Goal: Task Accomplishment & Management: Complete application form

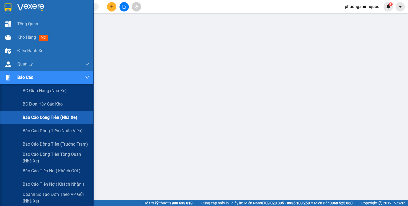
click at [7, 79] on img at bounding box center [8, 78] width 6 height 6
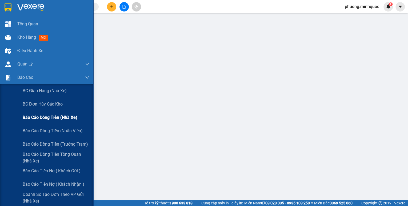
click at [43, 120] on span "Báo cáo dòng tiền (nhà xe)" at bounding box center [50, 117] width 55 height 7
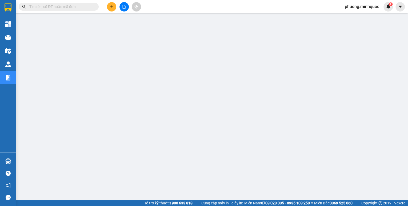
click at [60, 6] on input "text" at bounding box center [60, 7] width 63 height 6
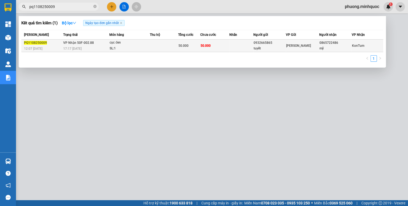
type input "pq1108250009"
click at [177, 49] on td at bounding box center [164, 45] width 28 height 13
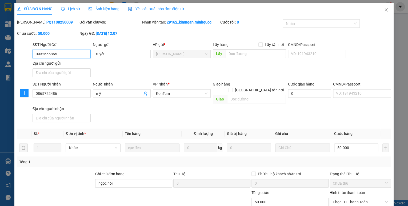
type input "0932665865"
type input "tuyết"
type input "0865722486"
type input "mỹ"
type input "ngọc hồi"
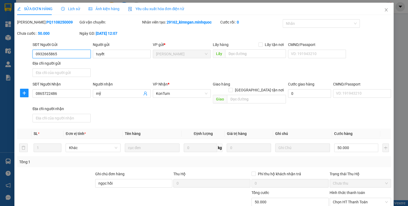
type input "50.000"
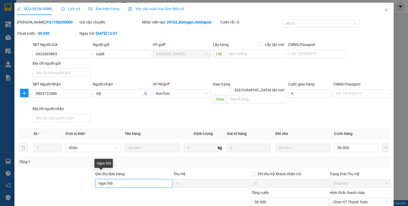
click at [124, 180] on input "ngọc hồi" at bounding box center [133, 183] width 77 height 9
click at [360, 198] on span "Chọn HT Thanh Toán" at bounding box center [360, 202] width 55 height 8
type input "ngọc hồi giao 13/8"
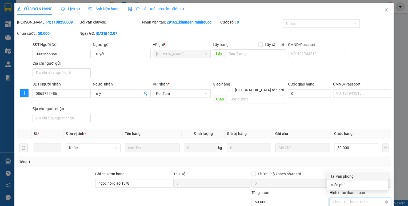
scroll to position [21, 0]
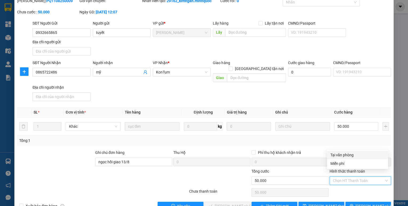
click at [338, 155] on div "Tại văn phòng" at bounding box center [357, 155] width 55 height 6
type input "0"
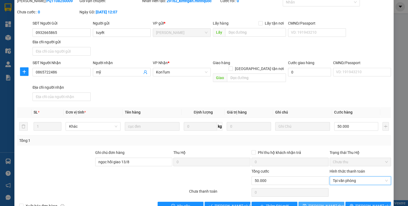
click at [326, 203] on span "[PERSON_NAME] thay đổi" at bounding box center [329, 206] width 43 height 6
